Goal: Task Accomplishment & Management: Manage account settings

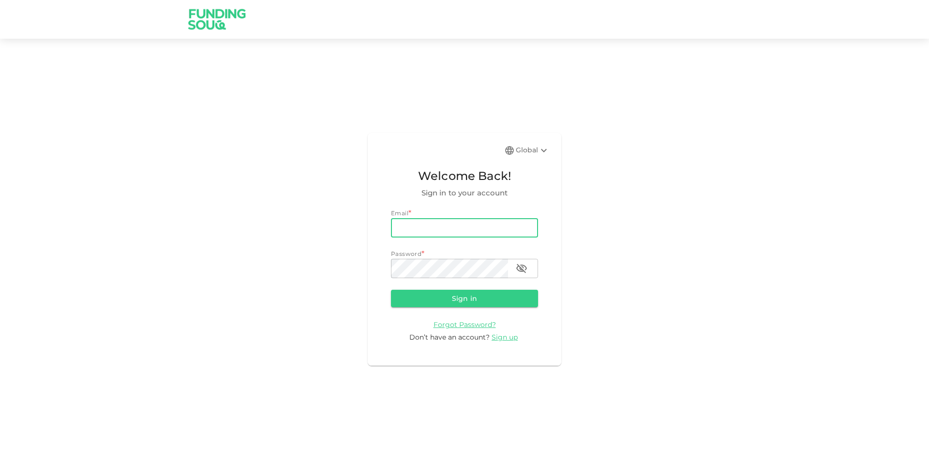
click at [413, 229] on input "email" at bounding box center [464, 227] width 147 height 19
click at [437, 222] on input "email" at bounding box center [464, 227] width 147 height 19
click at [439, 223] on input "[PERSON_NAME]" at bounding box center [464, 227] width 147 height 19
type input "[PERSON_NAME][EMAIL_ADDRESS][PERSON_NAME][DOMAIN_NAME]"
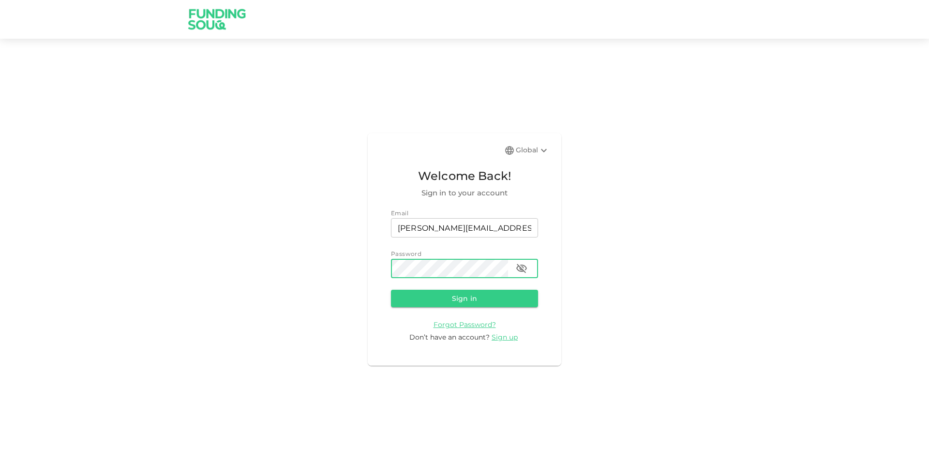
click at [391, 290] on button "Sign in" at bounding box center [464, 298] width 147 height 17
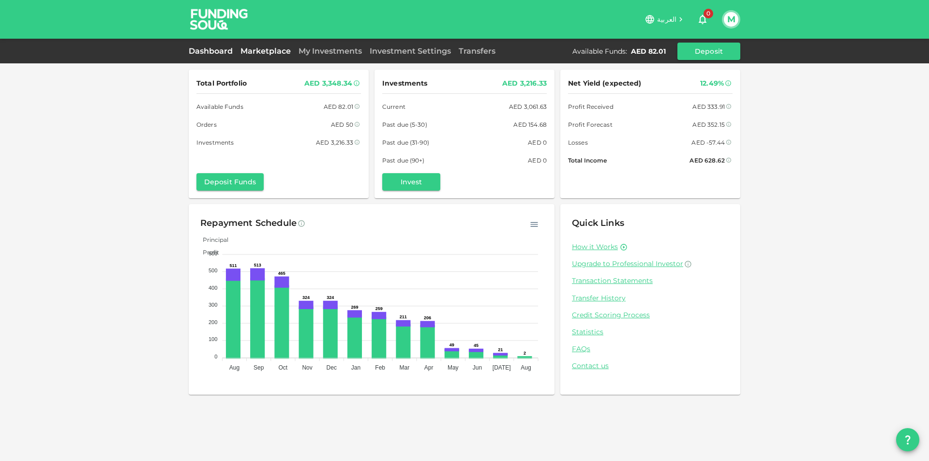
click at [257, 51] on link "Marketplace" at bounding box center [266, 50] width 58 height 9
